Goal: Check status: Check status

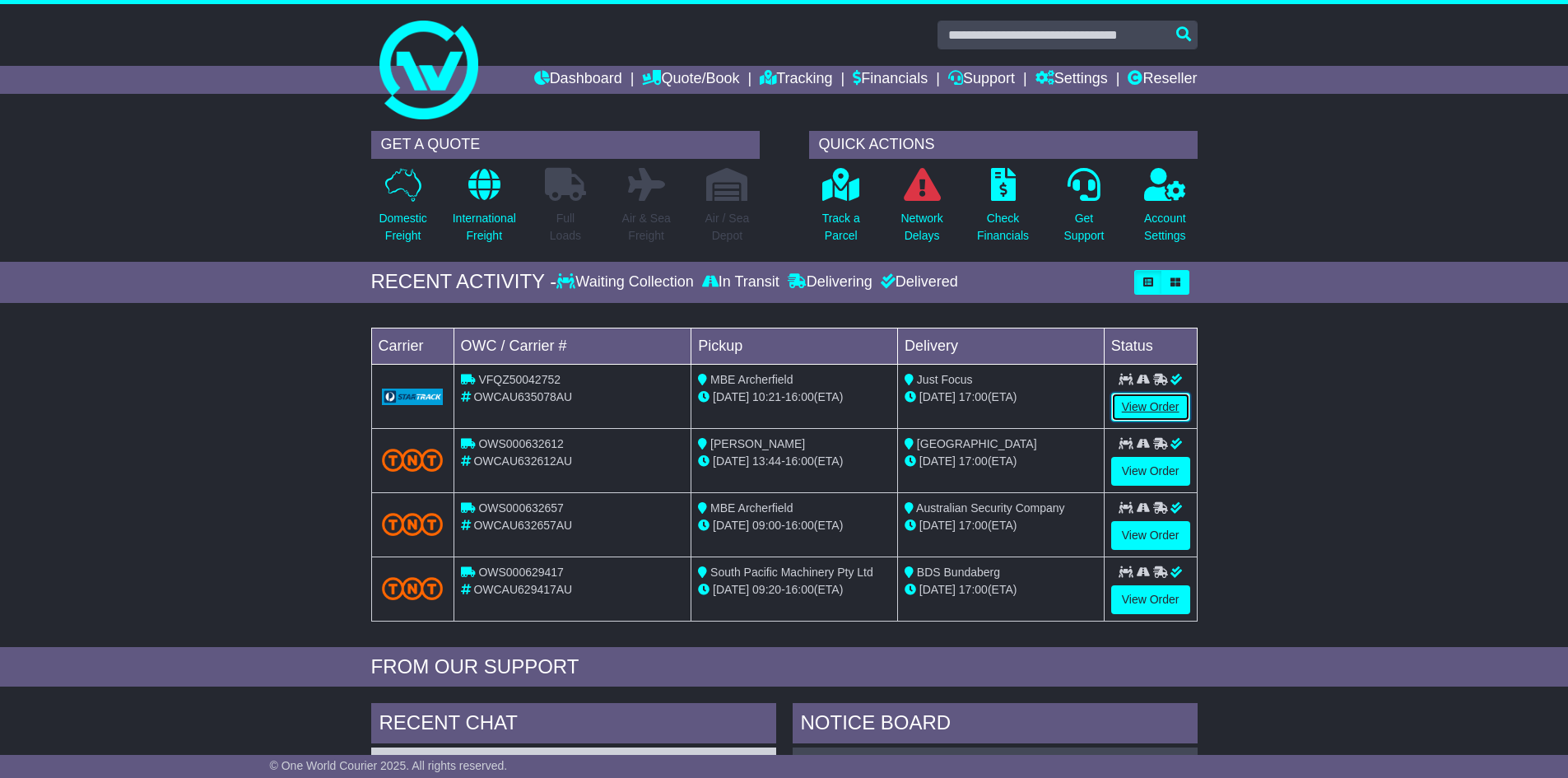
click at [1148, 415] on link "View Order" at bounding box center [1150, 406] width 79 height 28
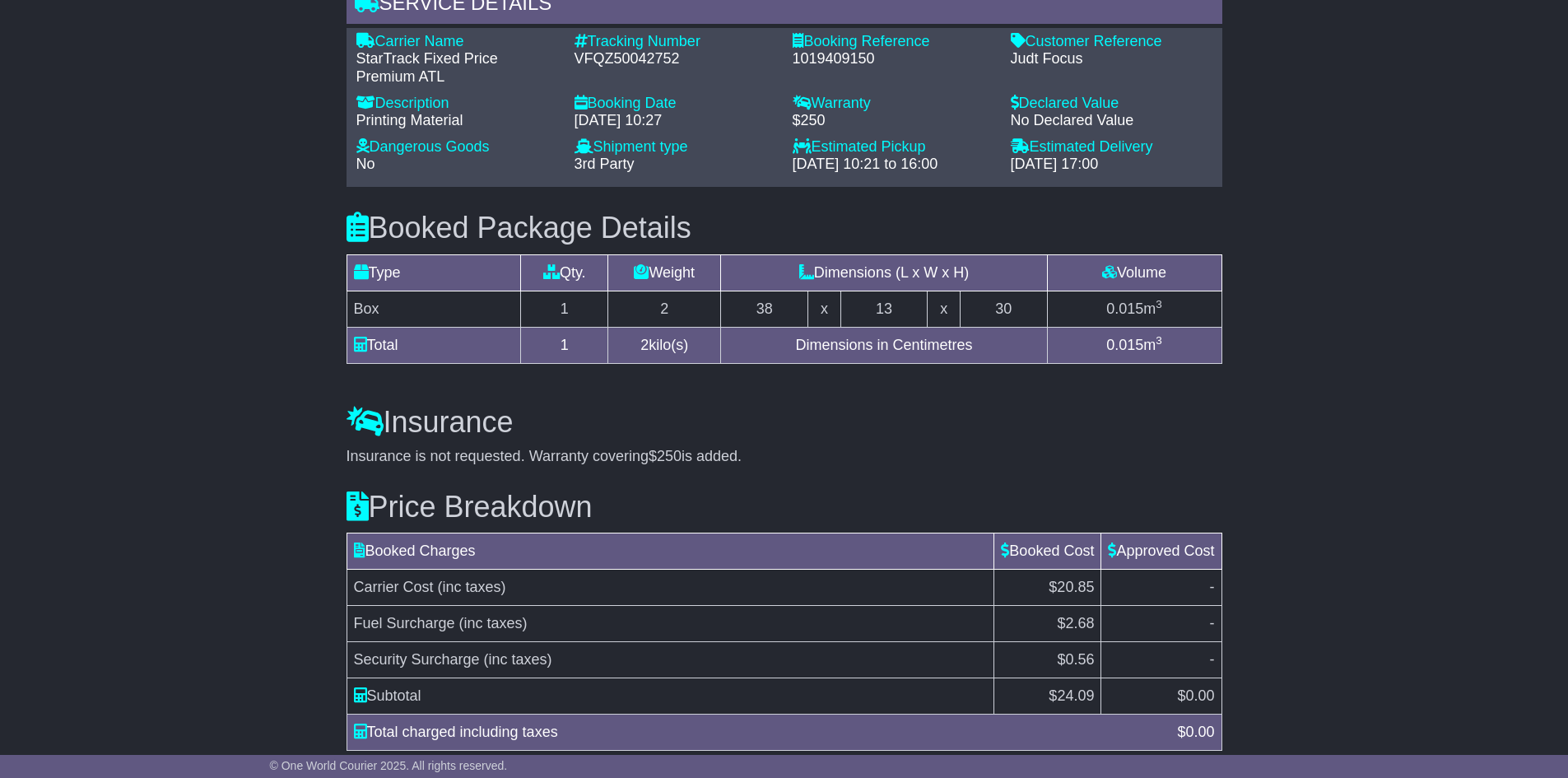
scroll to position [1221, 0]
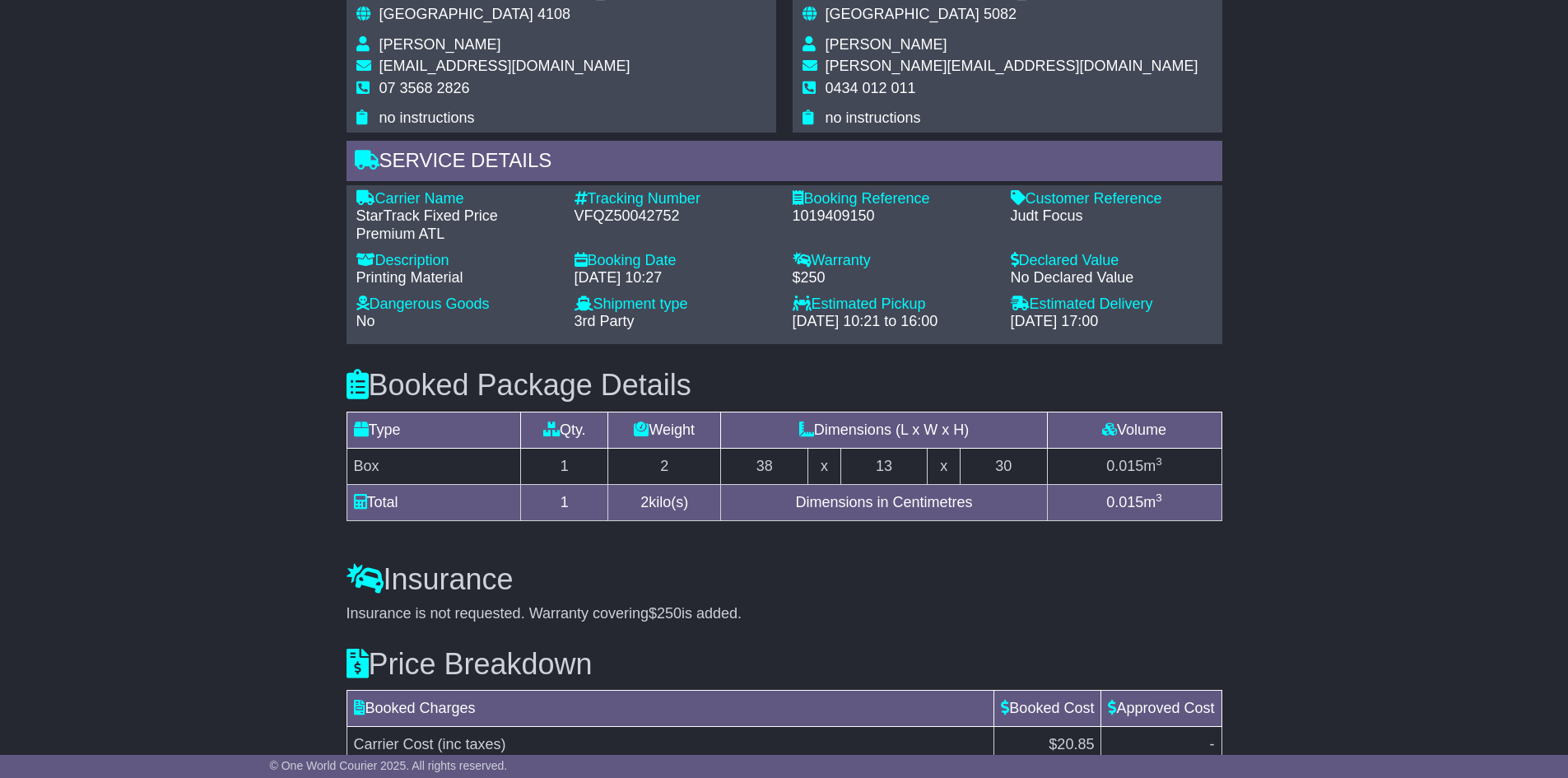
scroll to position [1221, 0]
